Goal: Task Accomplishment & Management: Manage account settings

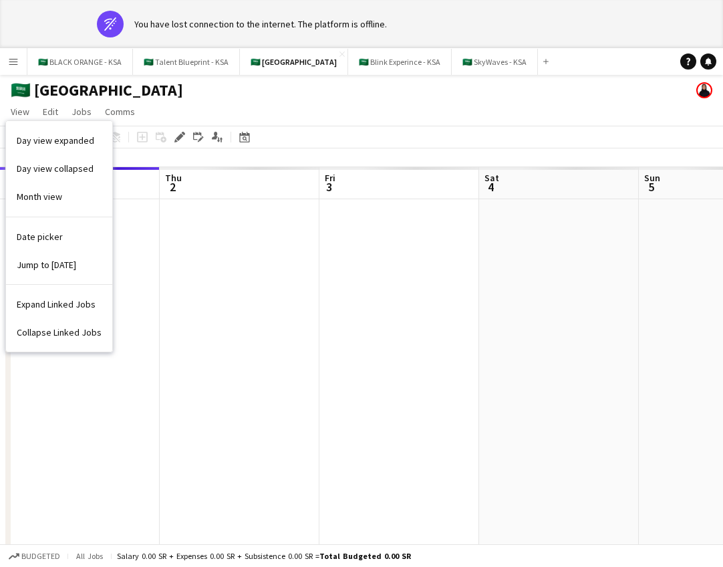
scroll to position [0, 508]
click at [281, 96] on div "🇸🇦 [GEOGRAPHIC_DATA]" at bounding box center [361, 87] width 723 height 25
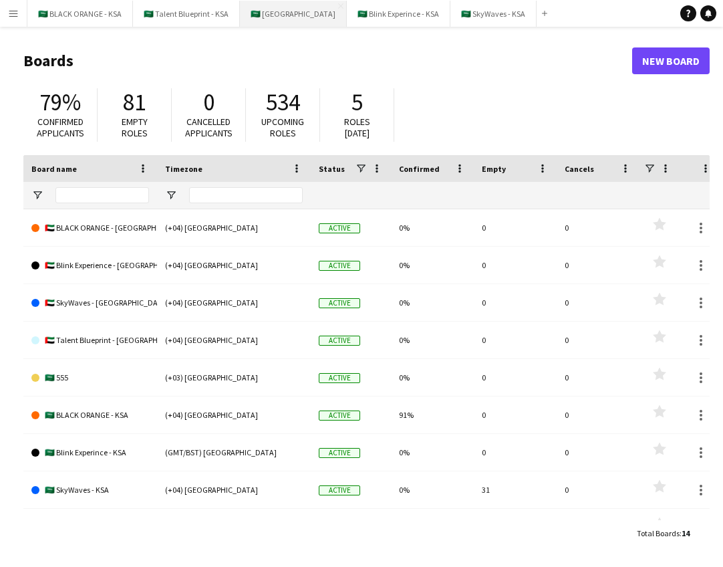
click at [282, 20] on button "🇸🇦 [GEOGRAPHIC_DATA] Close" at bounding box center [293, 14] width 107 height 26
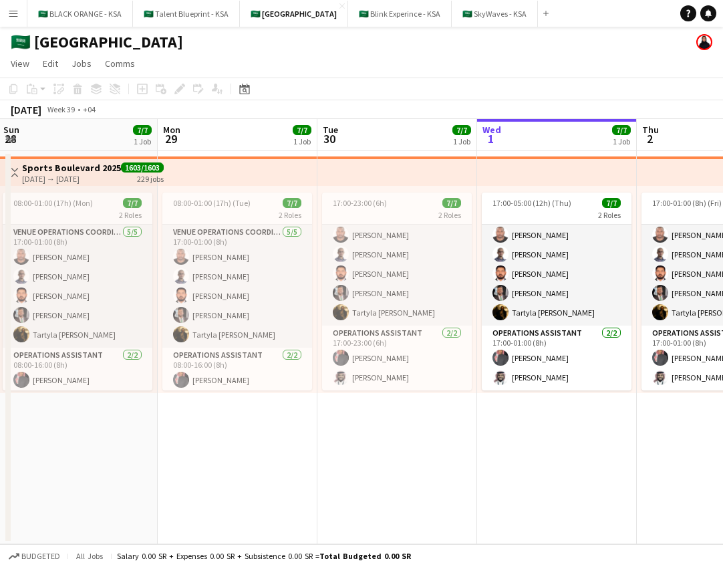
scroll to position [22, 0]
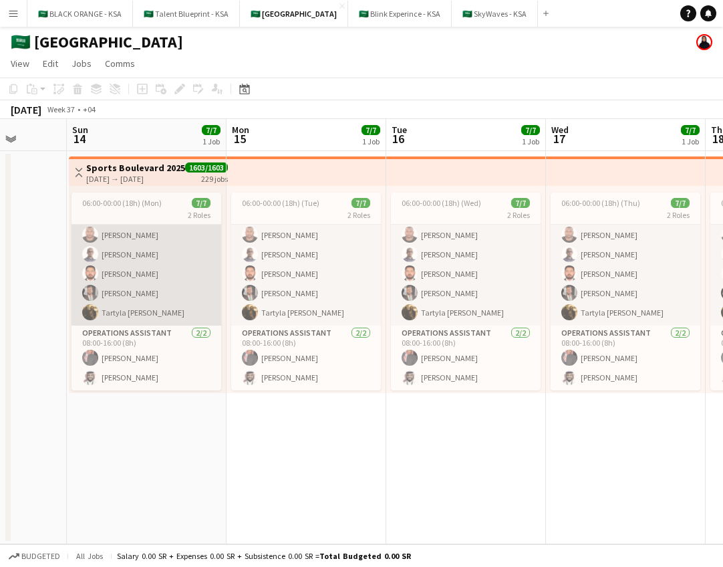
click at [196, 307] on app-card-role "VENUE OPERATIONS COORDINATOR [DATE] 06:00-00:00 (18h) [PERSON_NAME] [PERSON_NAM…" at bounding box center [146, 263] width 150 height 123
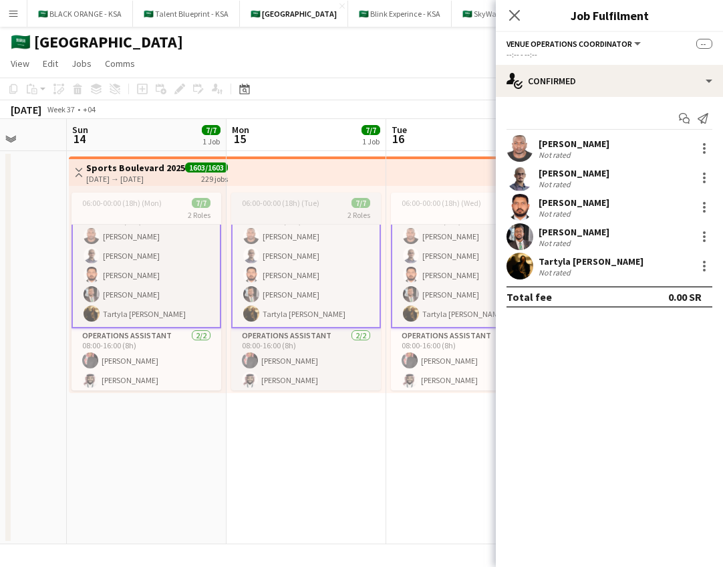
click at [269, 214] on div "2 Roles" at bounding box center [306, 214] width 150 height 11
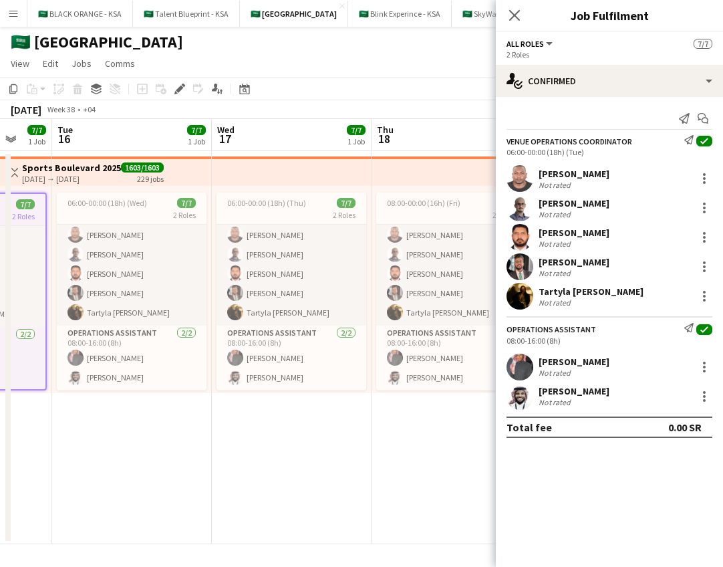
scroll to position [0, 349]
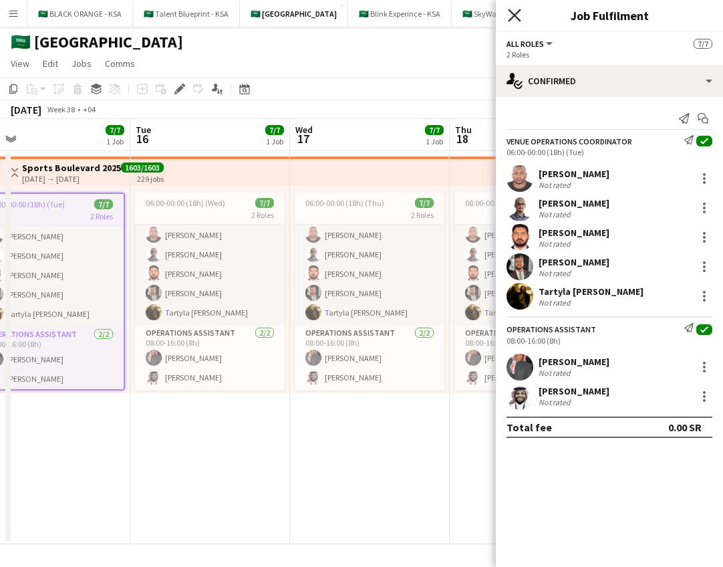
click at [512, 15] on icon "Close pop-in" at bounding box center [514, 15] width 13 height 13
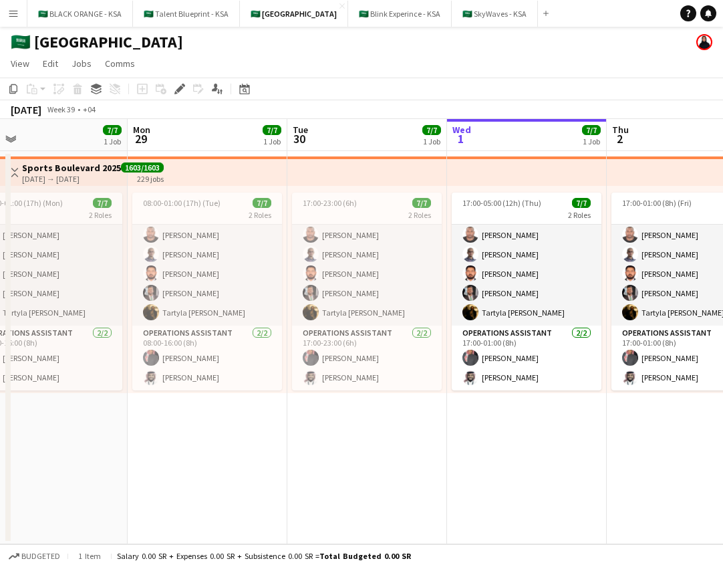
scroll to position [0, 550]
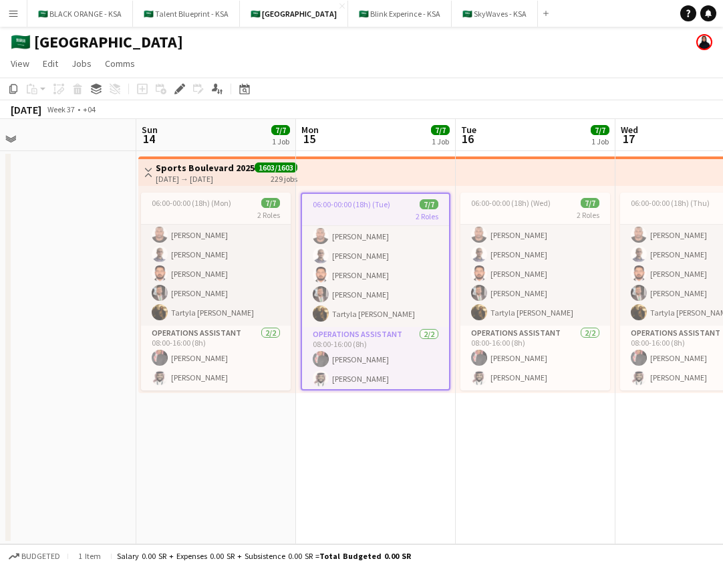
click at [162, 450] on app-date-cell "Toggle View Sports Boulevard 2025 [DATE] → [DATE] 1603/1603 229 jobs 06:00-00:0…" at bounding box center [216, 347] width 160 height 393
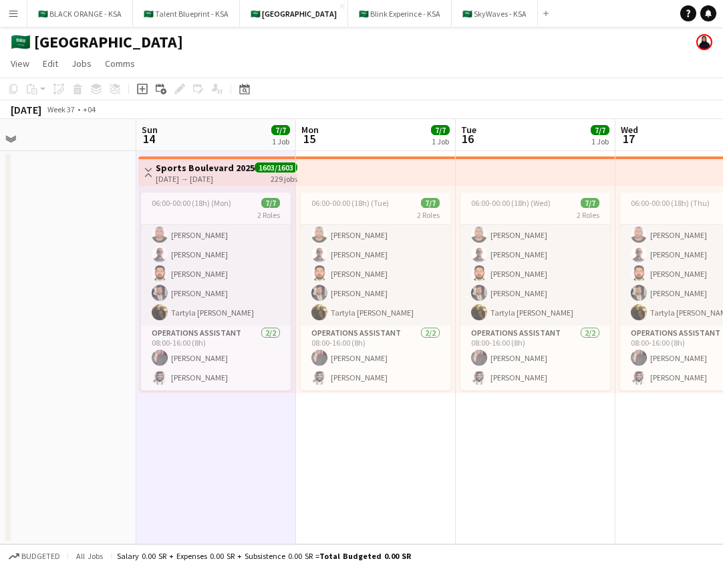
click at [80, 416] on app-date-cell at bounding box center [57, 347] width 160 height 393
